Goal: Information Seeking & Learning: Check status

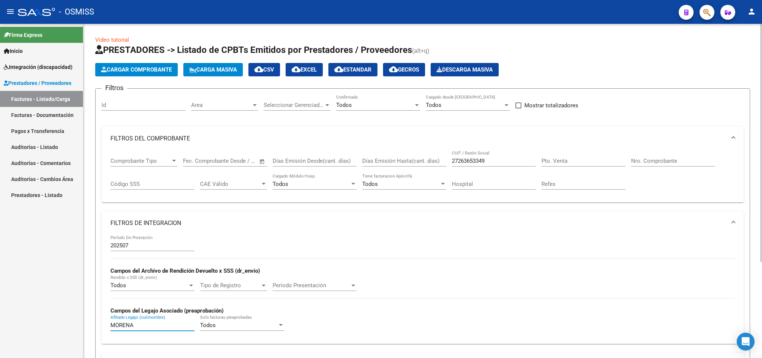
scroll to position [66, 0]
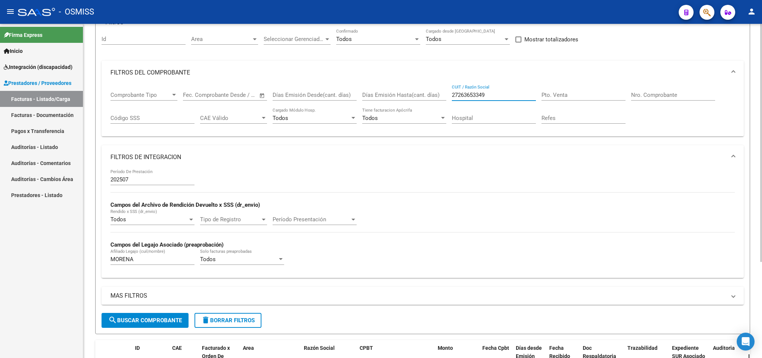
drag, startPoint x: 499, startPoint y: 96, endPoint x: 412, endPoint y: 94, distance: 87.5
click at [412, 95] on div "Comprobante Tipo Comprobante Tipo Fecha inicio – Fecha fin Fec. Comprobante Des…" at bounding box center [423, 107] width 625 height 46
paste input "27371352576"
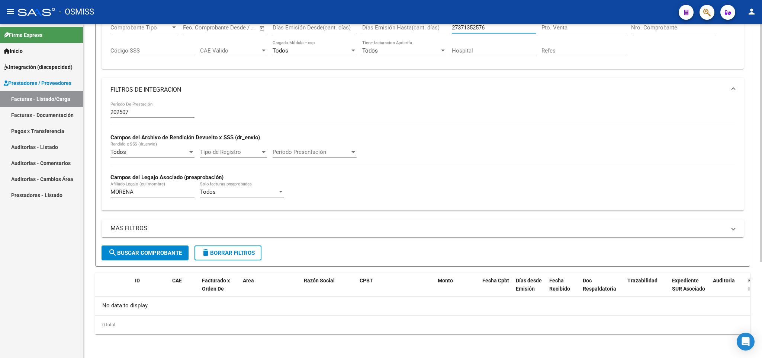
type input "27371352576"
drag, startPoint x: 148, startPoint y: 189, endPoint x: 62, endPoint y: 169, distance: 88.2
click at [64, 182] on mat-sidenav-container "Firma Express Inicio Instructivos Contacto OS Integración (discapacidad) Legajo…" at bounding box center [381, 191] width 762 height 334
click at [214, 255] on span "delete Borrar Filtros" at bounding box center [228, 252] width 54 height 7
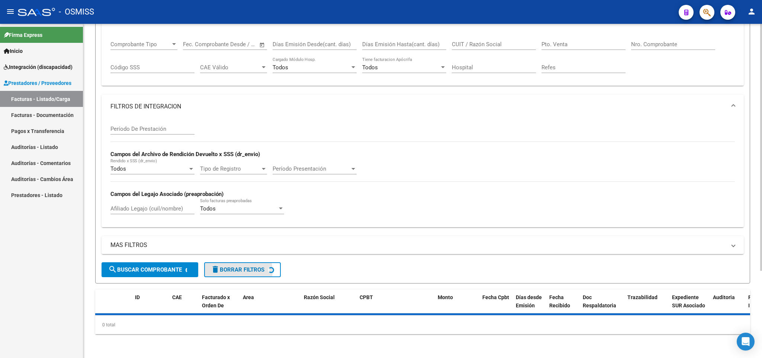
scroll to position [0, 0]
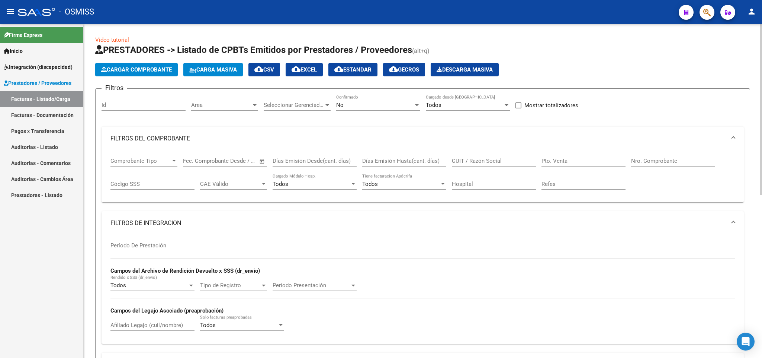
click at [348, 107] on div "No" at bounding box center [374, 105] width 77 height 7
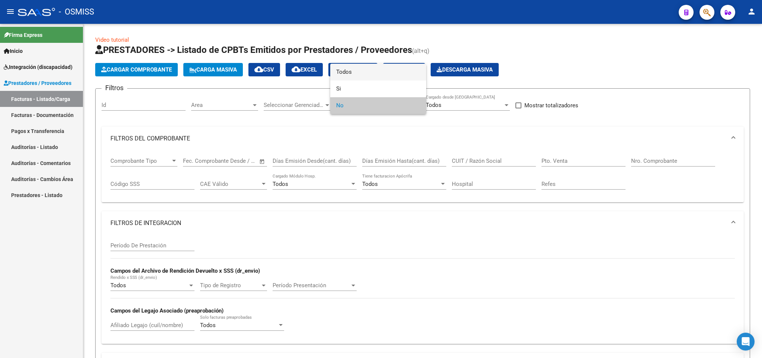
click at [361, 66] on span "Todos" at bounding box center [378, 72] width 84 height 17
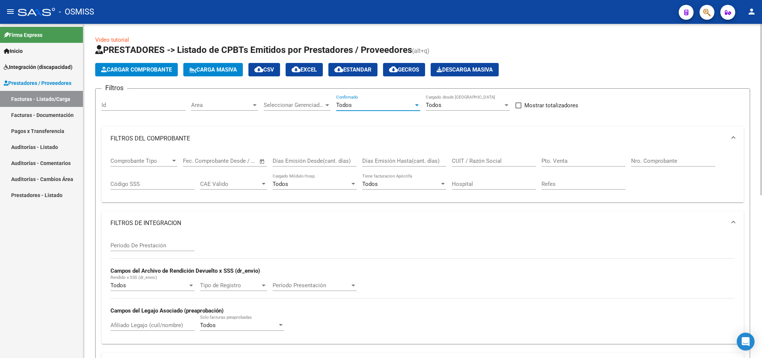
click at [137, 244] on input "Período De Prestación" at bounding box center [153, 245] width 84 height 7
type input "02"
type input "202507"
click at [473, 159] on input "CUIT / Razón Social" at bounding box center [494, 160] width 84 height 7
paste input "27371352576"
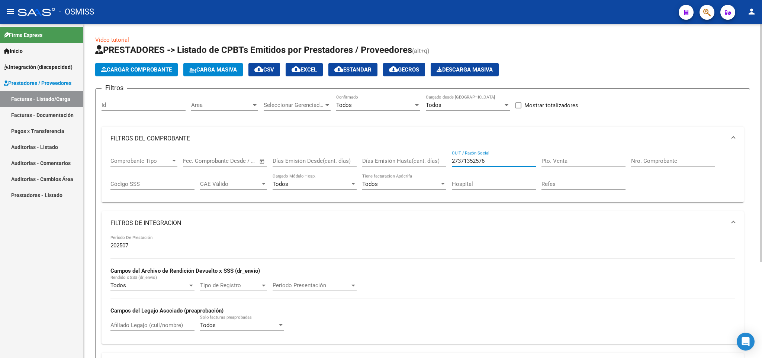
scroll to position [134, 0]
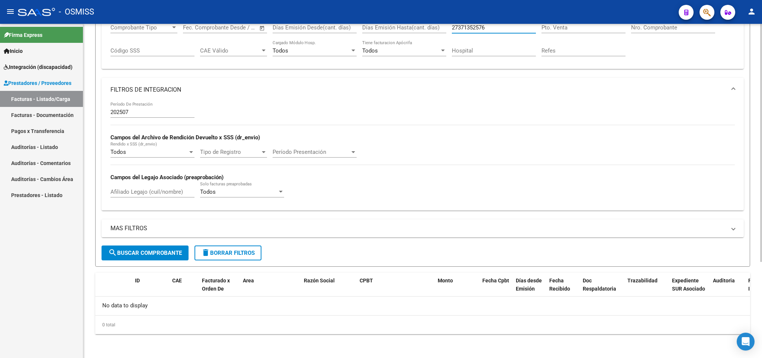
type input "27371352576"
